Goal: Go to known website: Go to known website

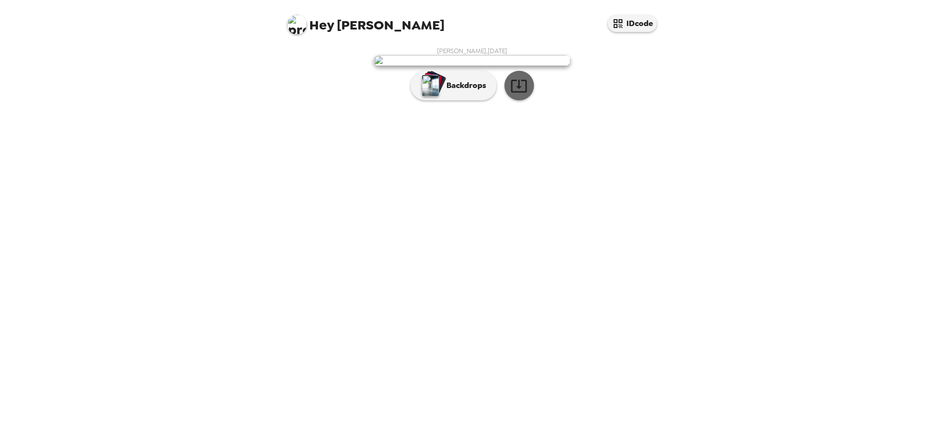
click at [524, 94] on icon "button" at bounding box center [519, 85] width 17 height 17
